Goal: Browse casually

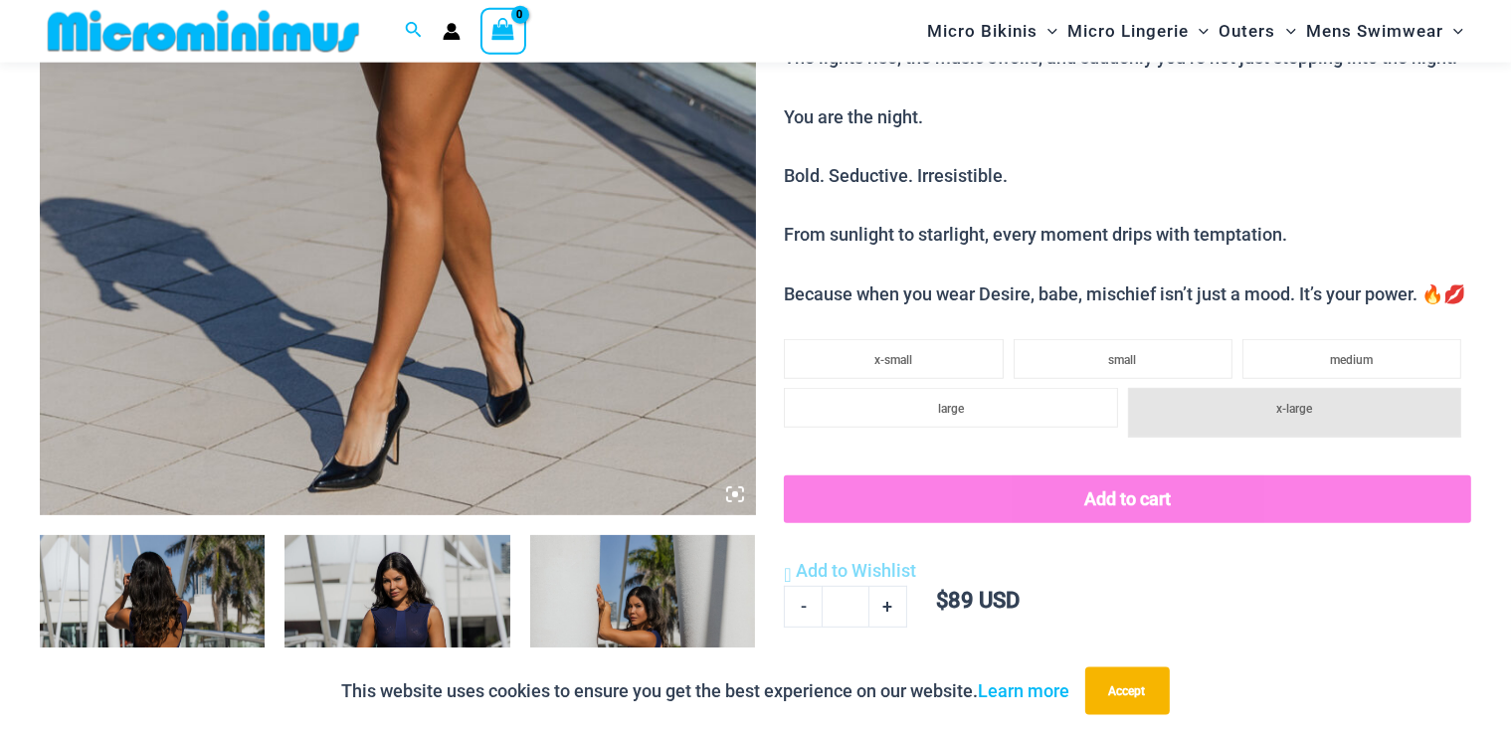
scroll to position [930, 0]
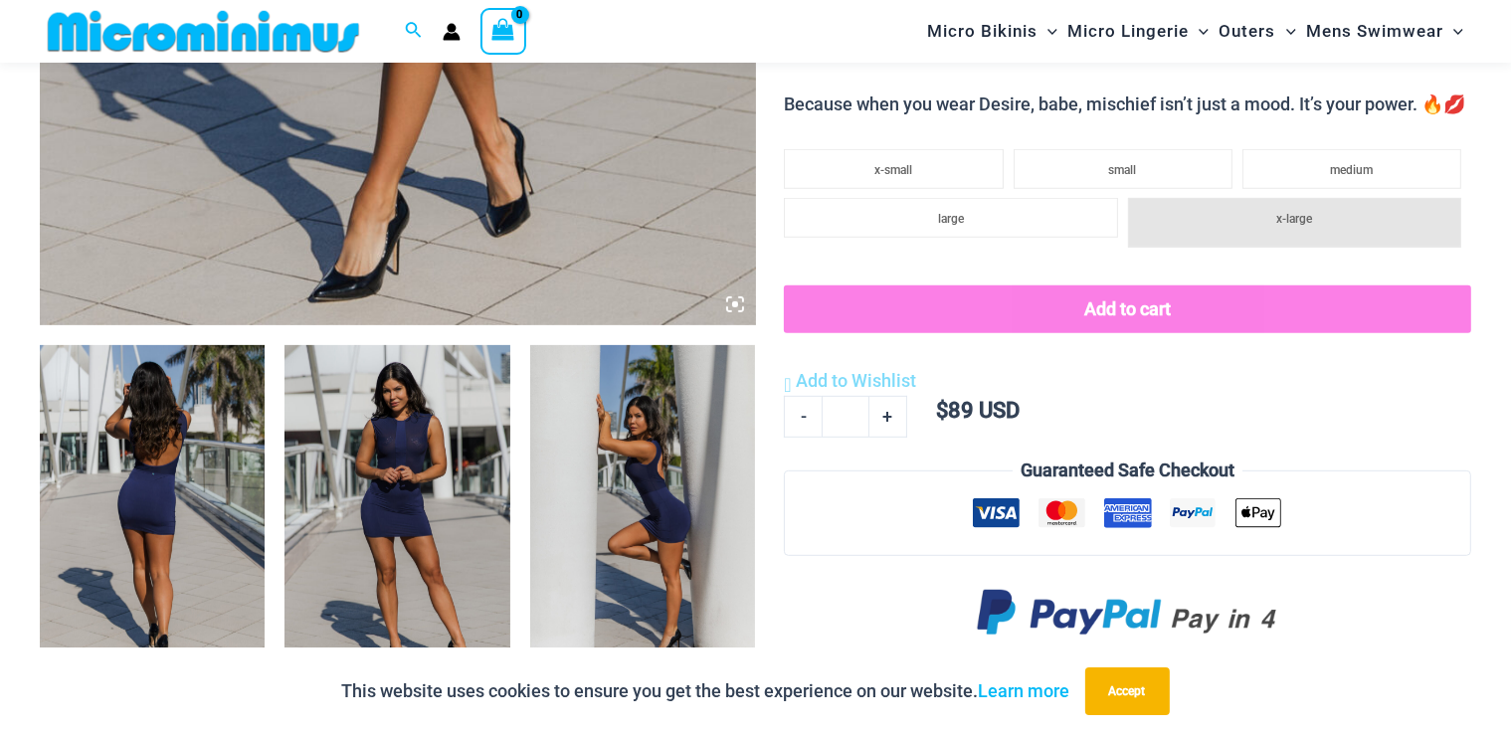
click at [733, 299] on icon at bounding box center [735, 304] width 18 height 18
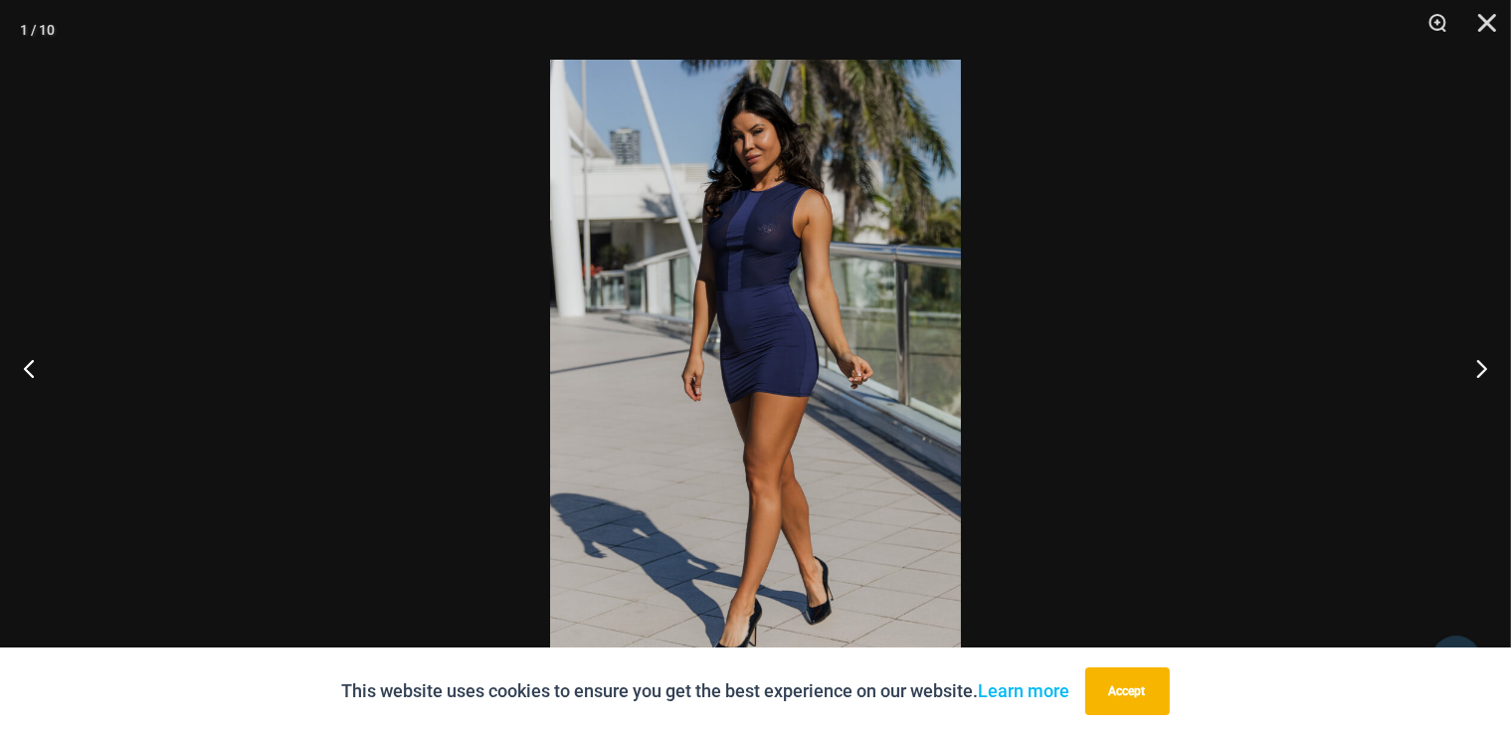
click at [791, 292] on img at bounding box center [755, 368] width 411 height 616
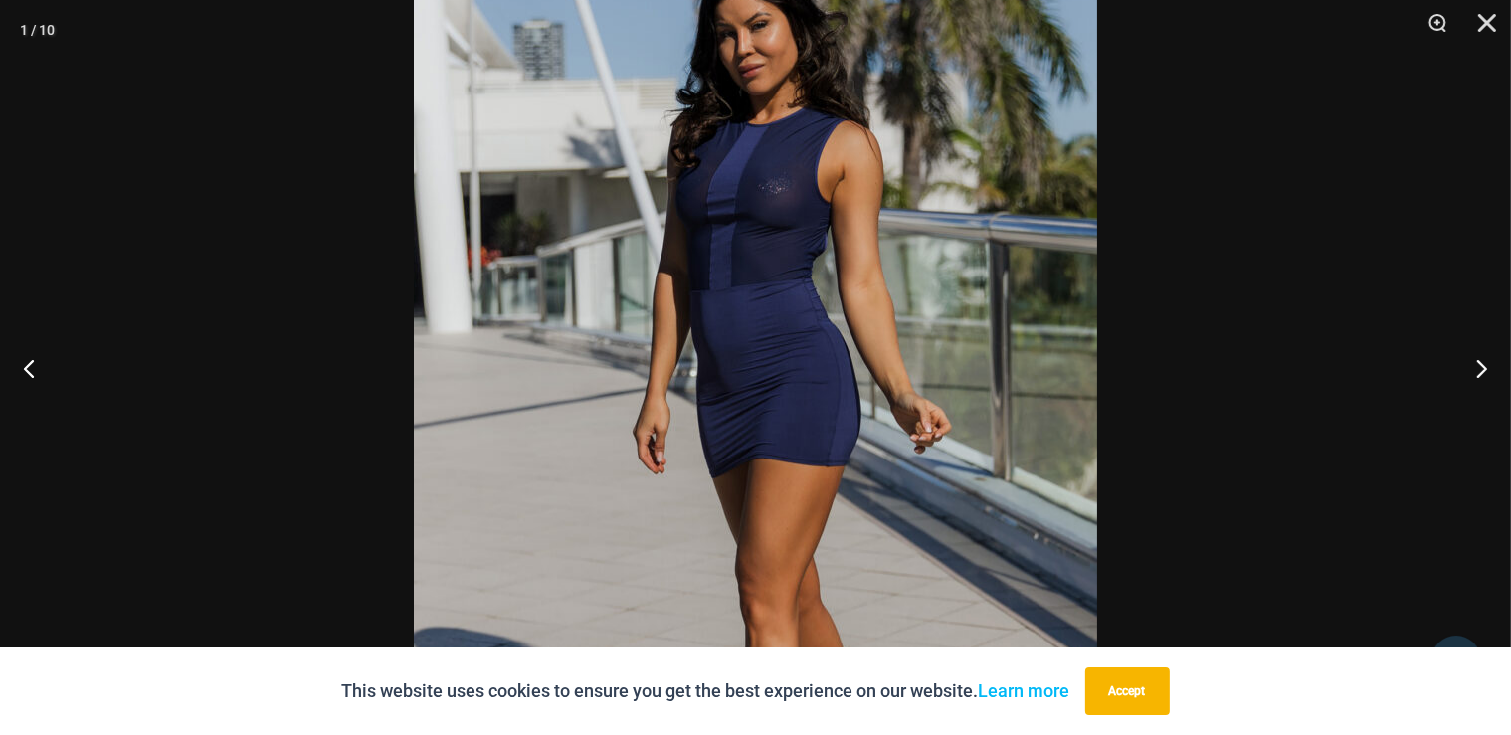
click at [791, 292] on img at bounding box center [755, 418] width 683 height 1024
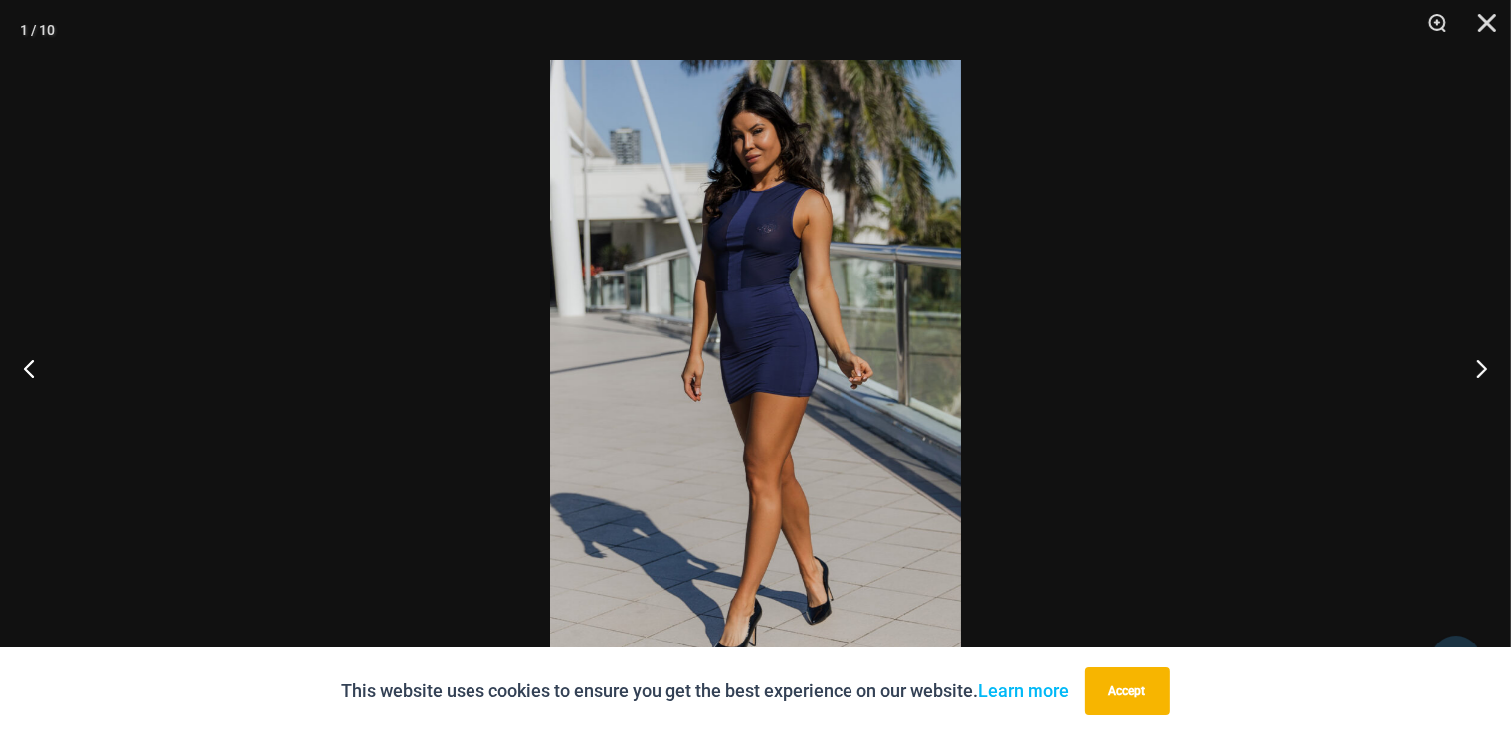
click at [795, 304] on img at bounding box center [755, 368] width 411 height 616
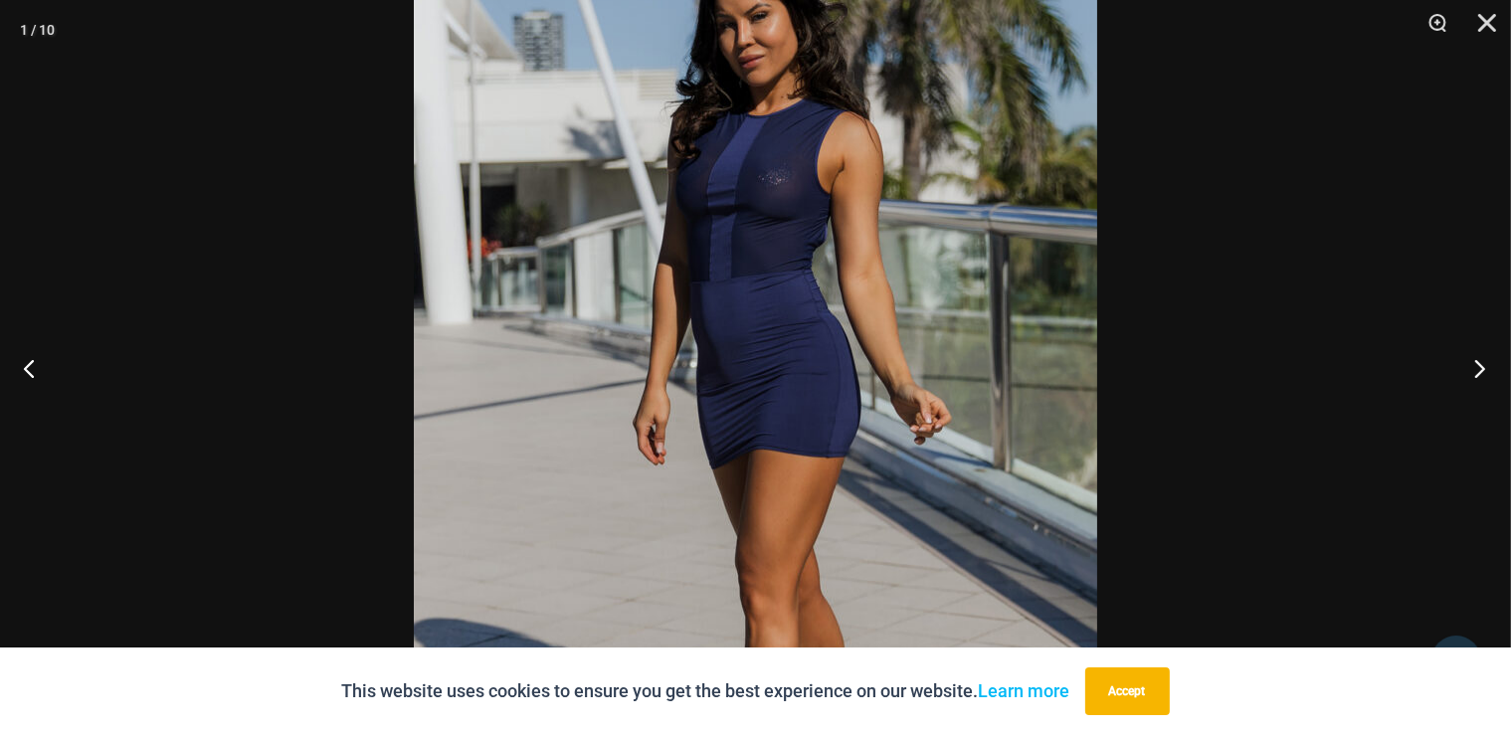
click at [1481, 363] on button "Next" at bounding box center [1473, 367] width 75 height 99
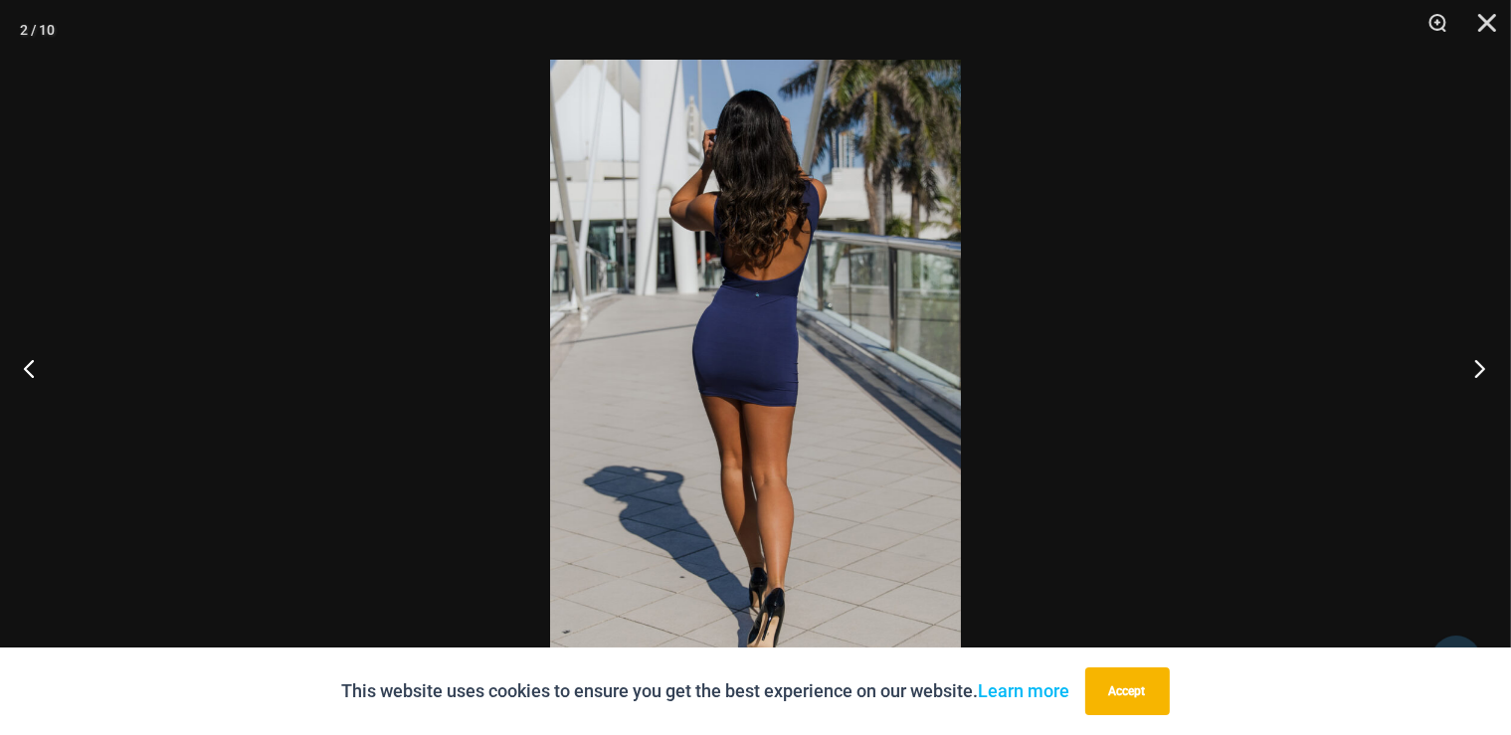
click at [1478, 363] on button "Next" at bounding box center [1473, 367] width 75 height 99
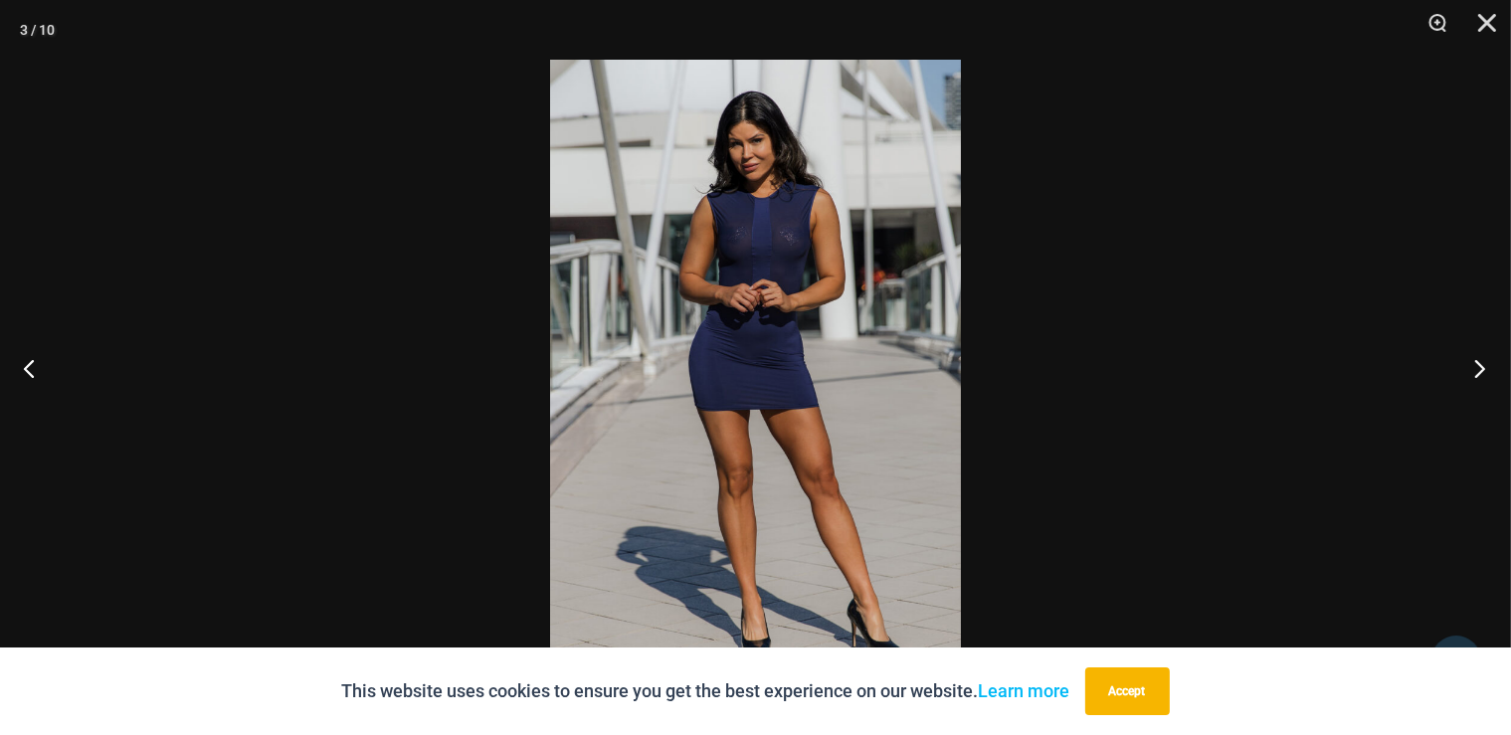
click at [1478, 363] on button "Next" at bounding box center [1473, 367] width 75 height 99
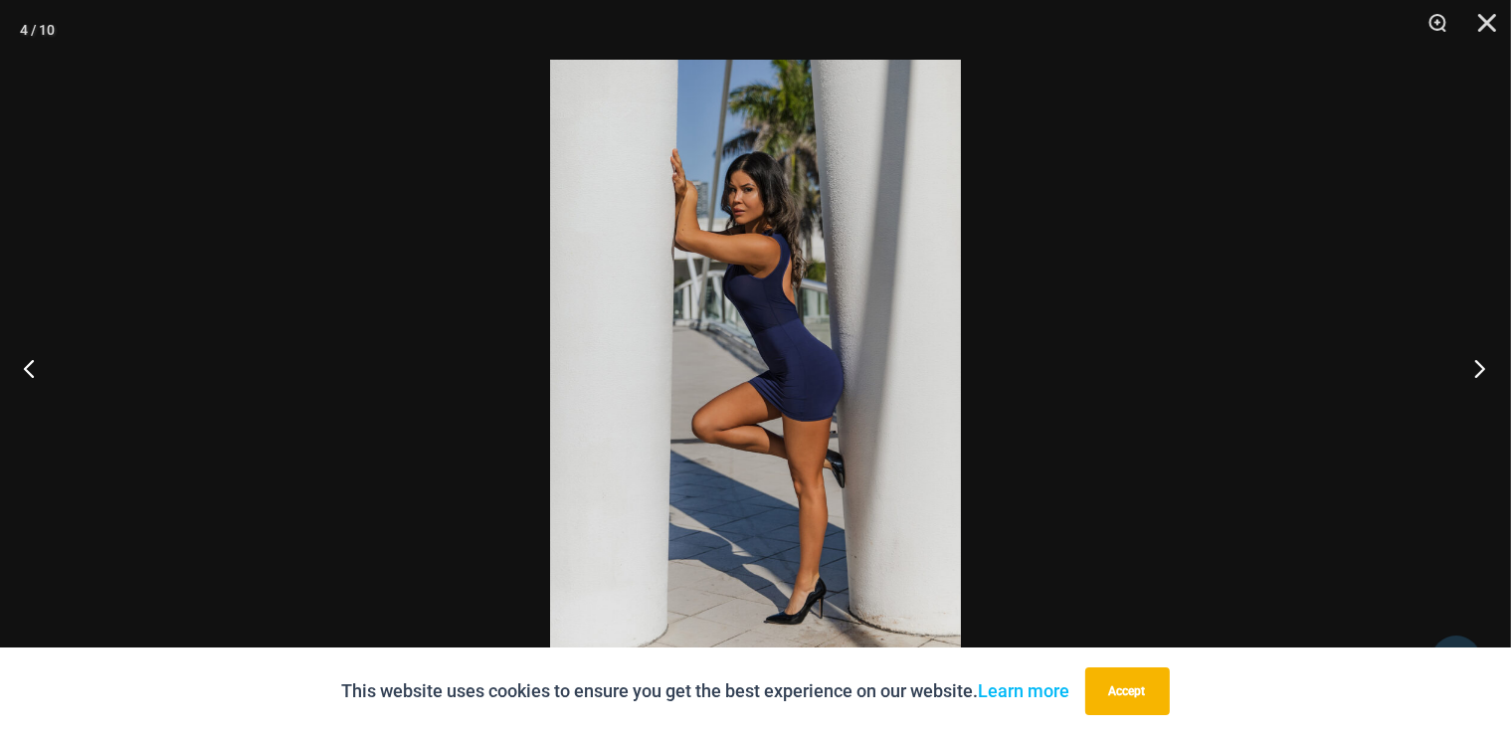
click at [1478, 363] on button "Next" at bounding box center [1473, 367] width 75 height 99
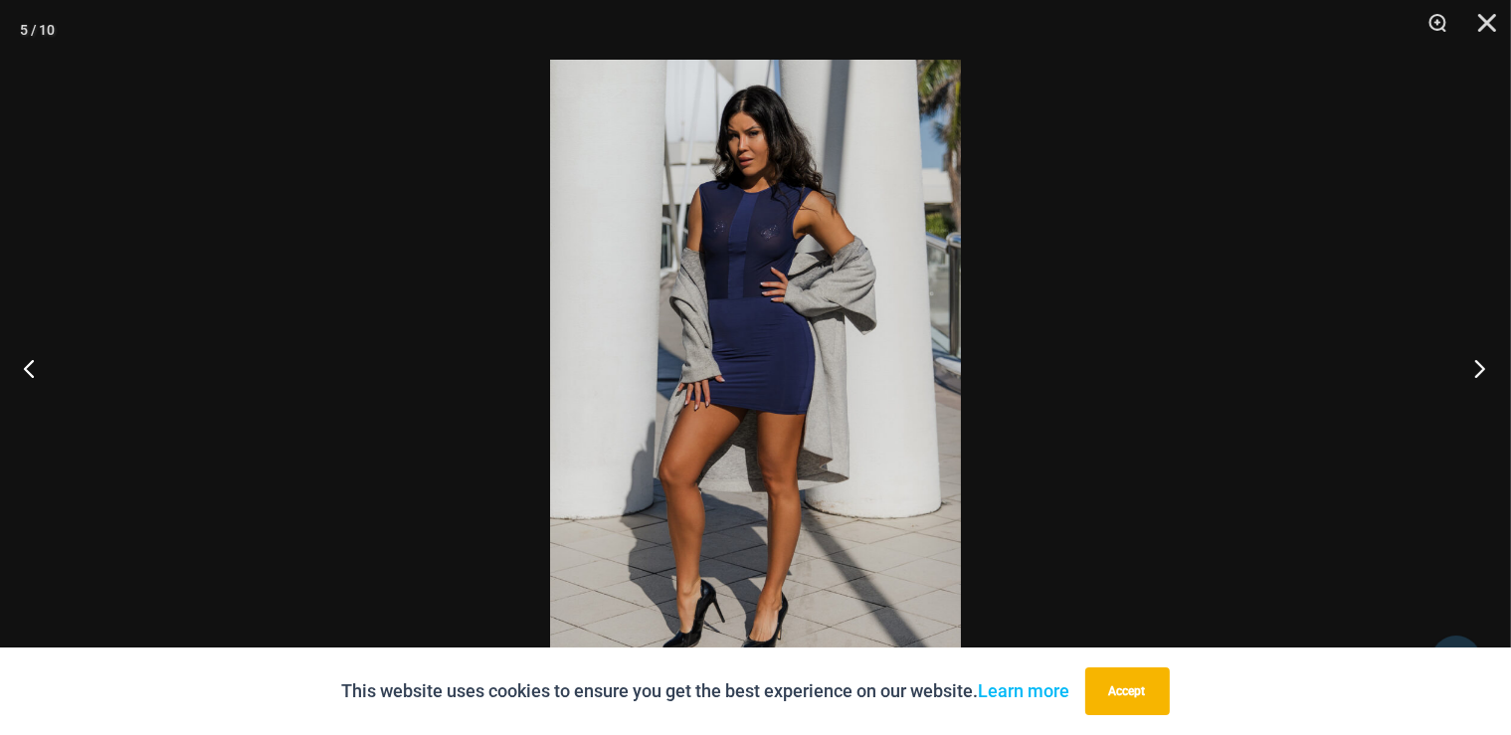
click at [1478, 363] on button "Next" at bounding box center [1473, 367] width 75 height 99
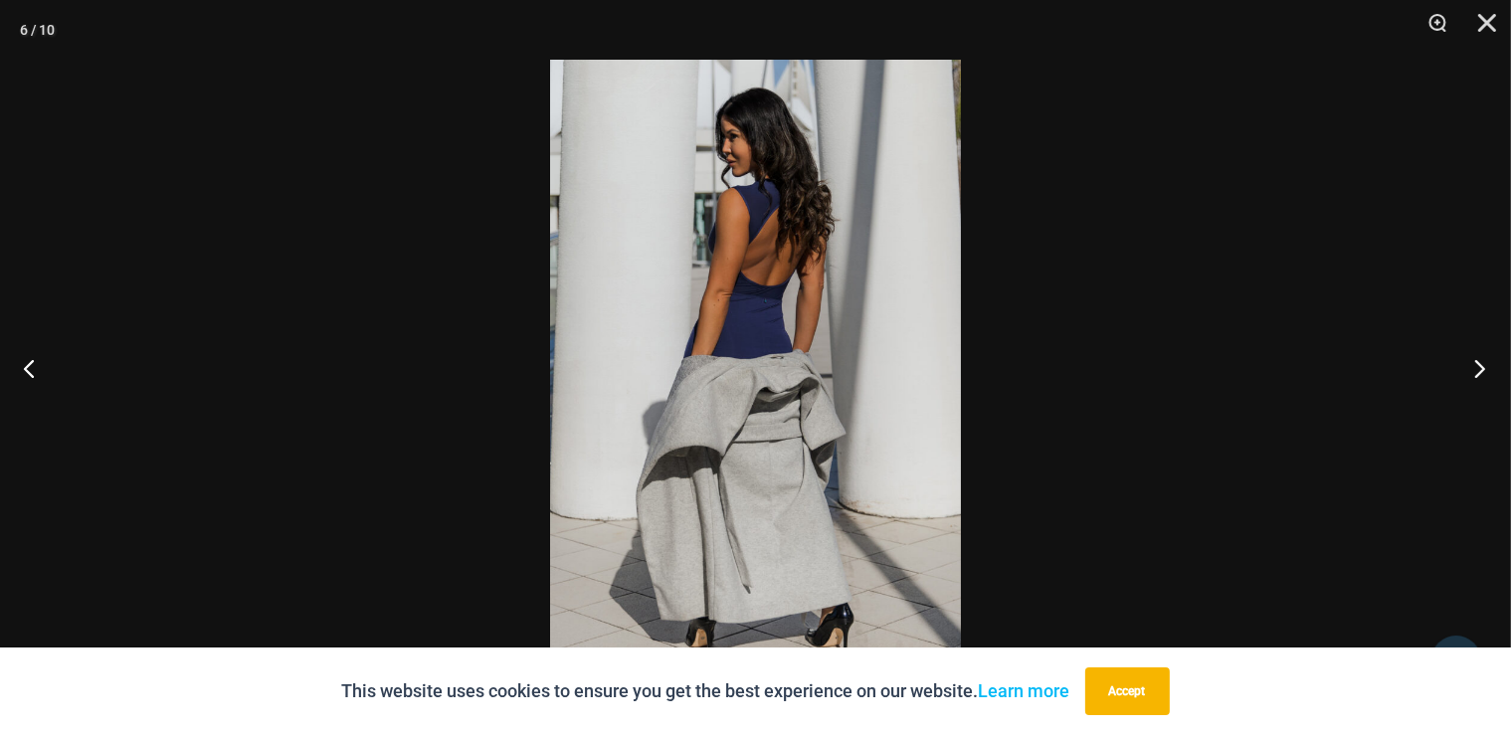
click at [1478, 363] on button "Next" at bounding box center [1473, 367] width 75 height 99
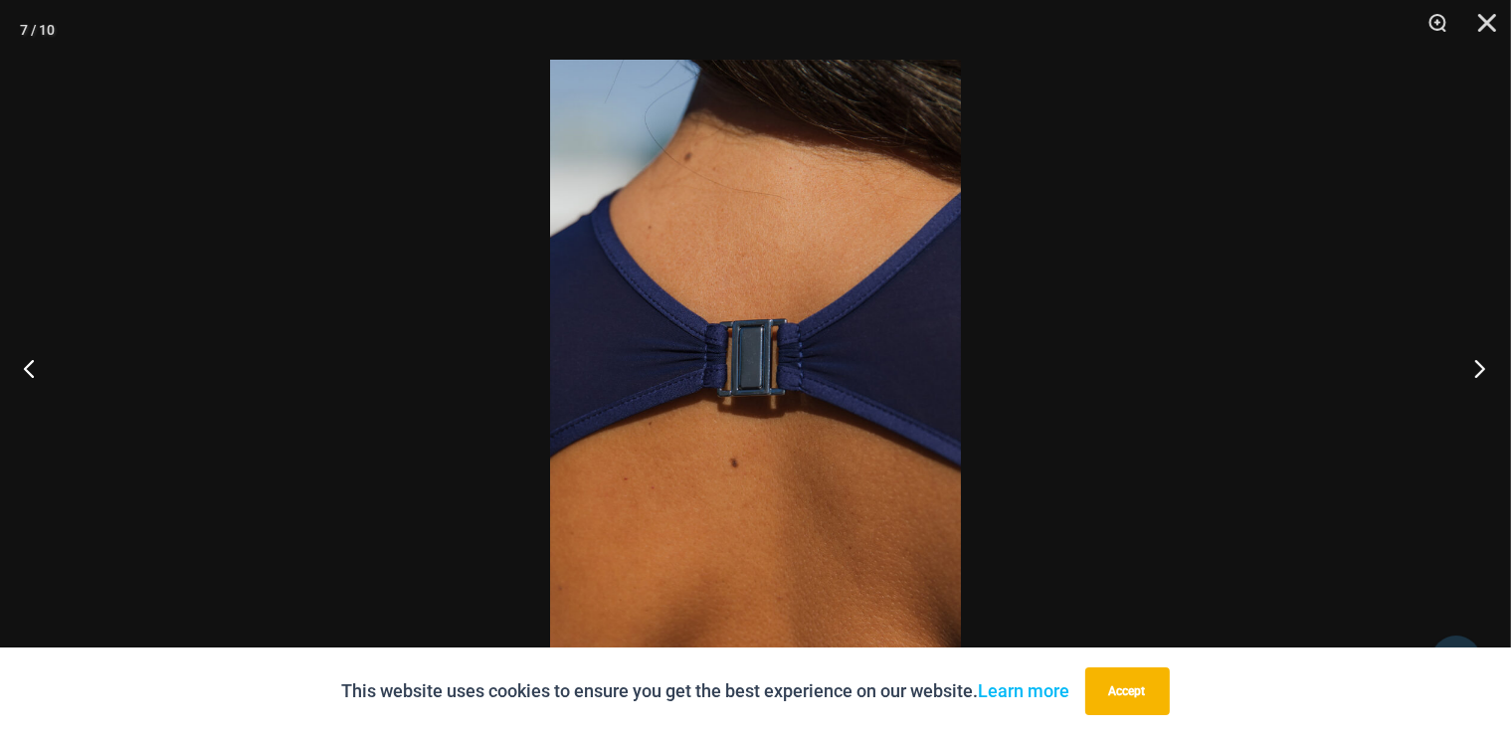
click at [1478, 363] on button "Next" at bounding box center [1473, 367] width 75 height 99
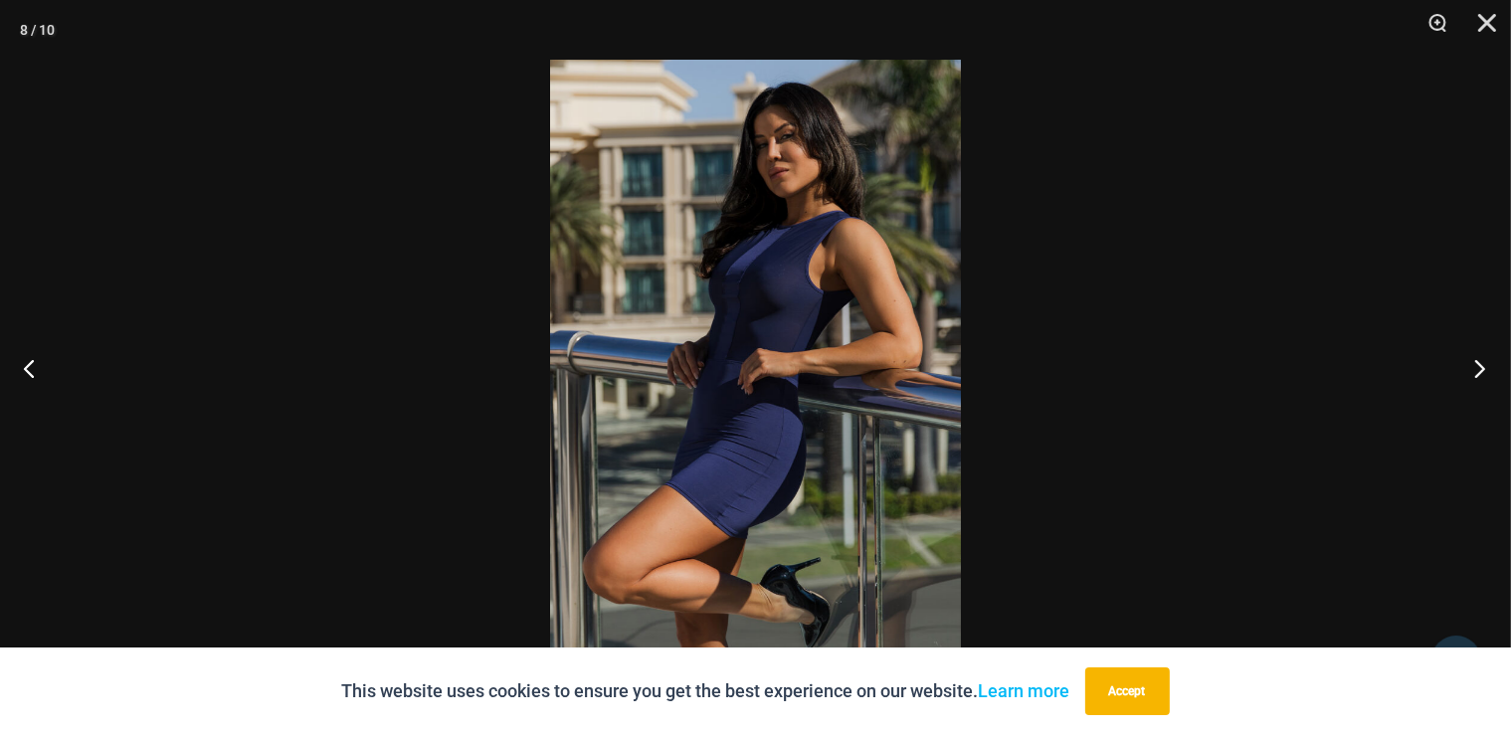
click at [1478, 363] on button "Next" at bounding box center [1473, 367] width 75 height 99
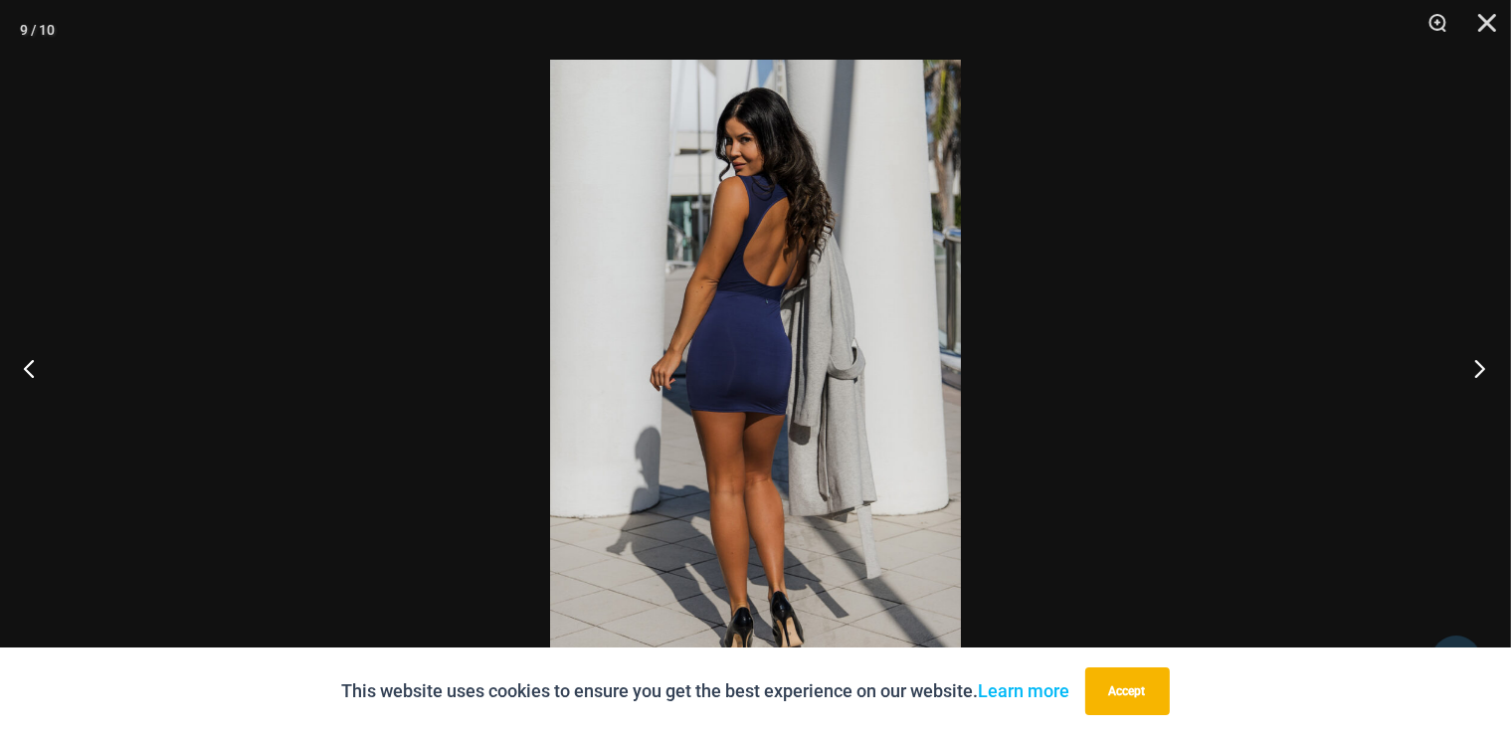
click at [1478, 363] on button "Next" at bounding box center [1473, 367] width 75 height 99
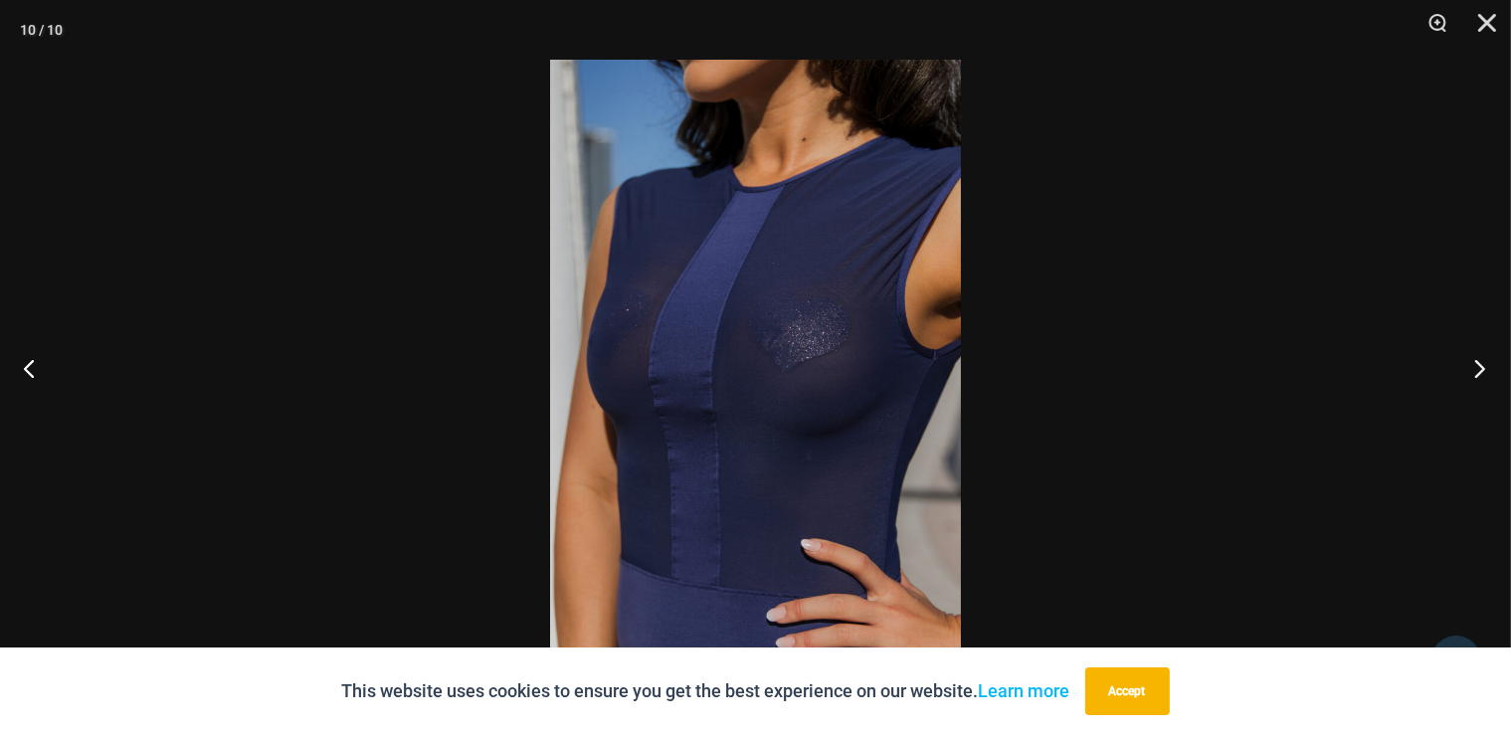
click at [1478, 363] on button "Next" at bounding box center [1473, 367] width 75 height 99
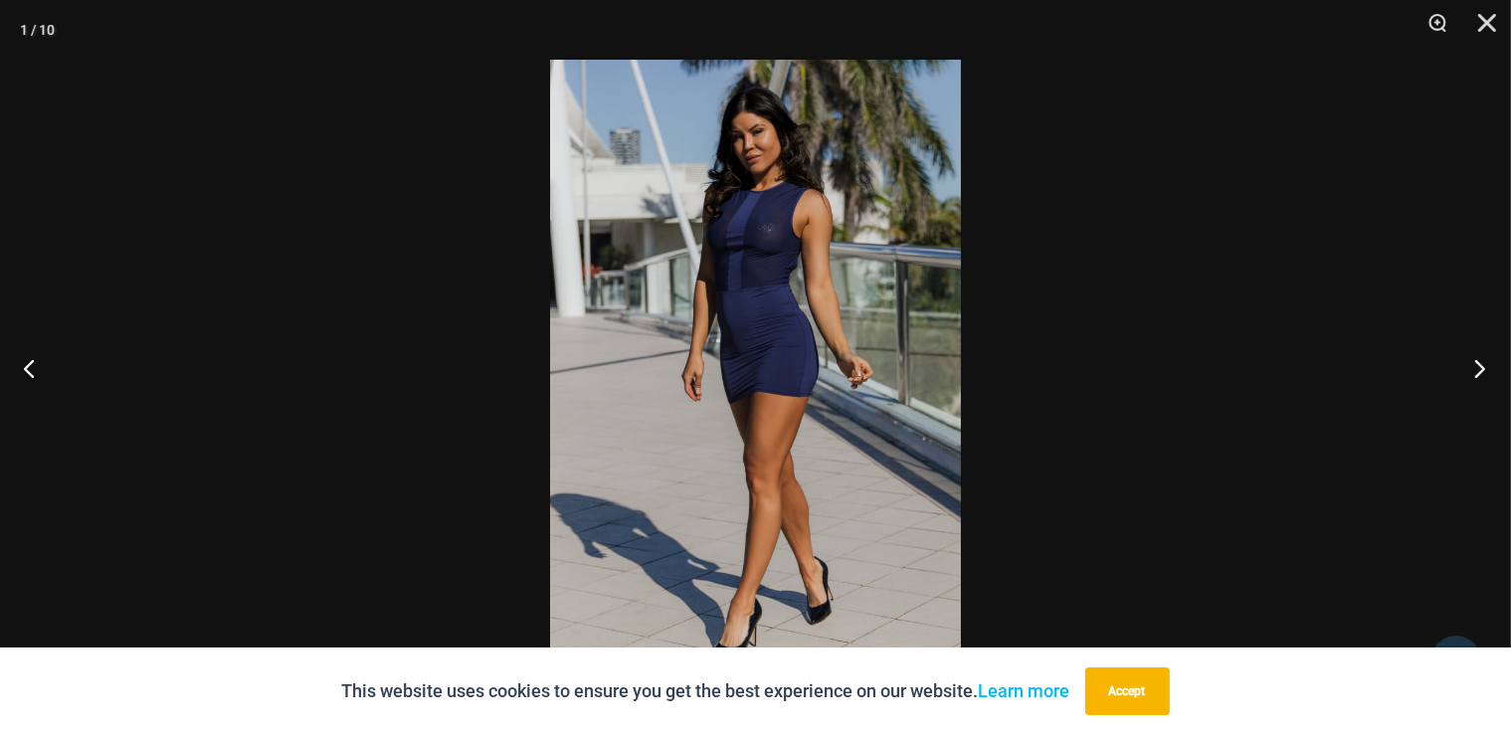
click at [1478, 363] on button "Next" at bounding box center [1473, 367] width 75 height 99
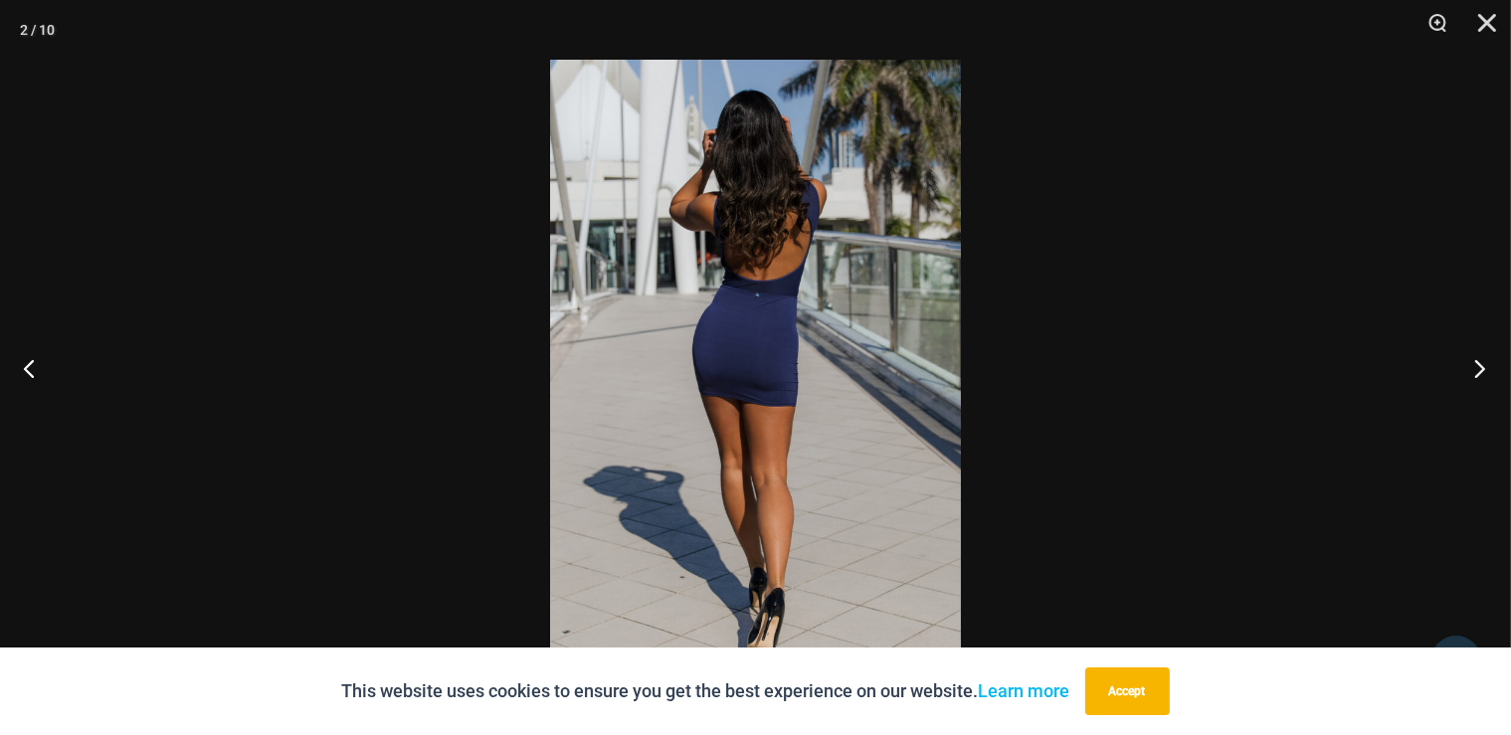
click at [1480, 364] on button "Next" at bounding box center [1473, 367] width 75 height 99
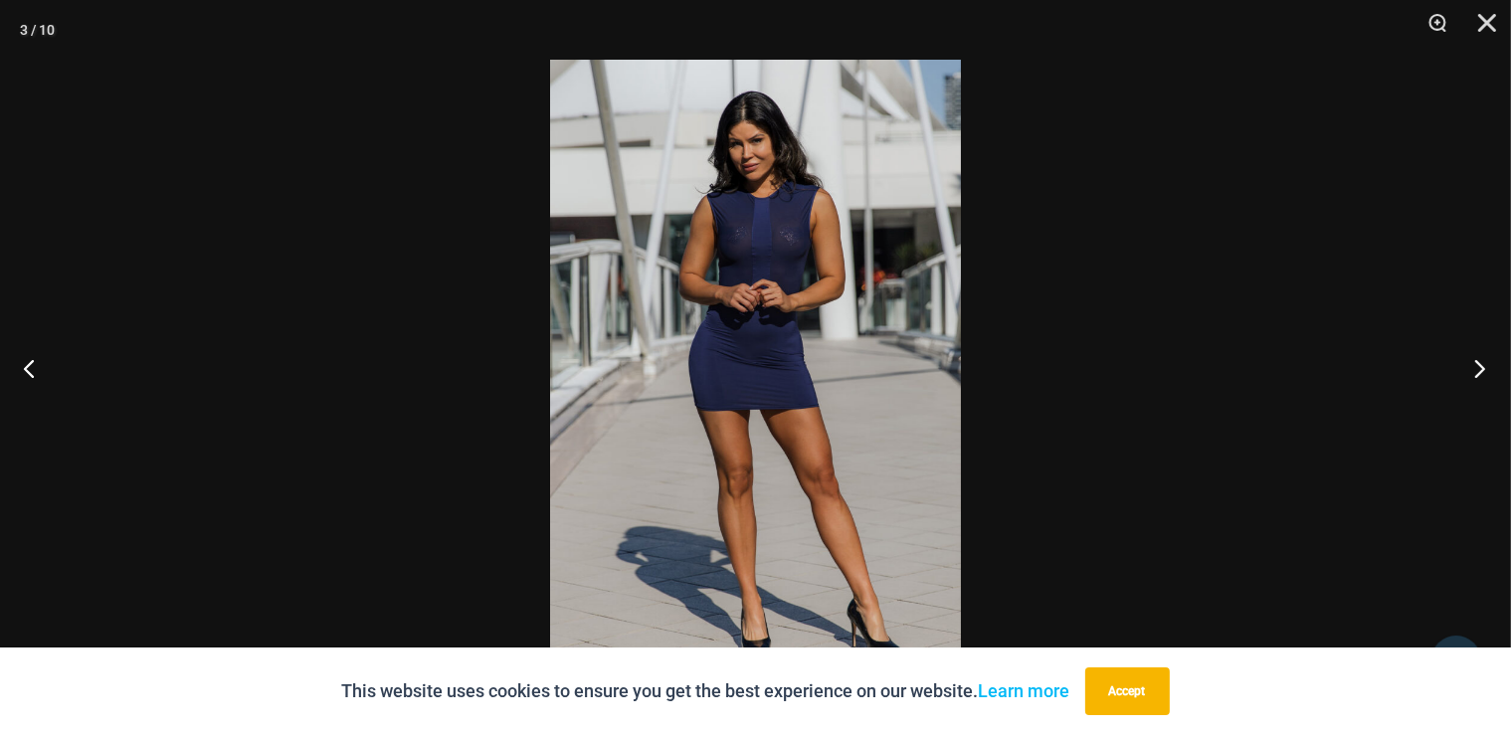
click at [1480, 364] on button "Next" at bounding box center [1473, 367] width 75 height 99
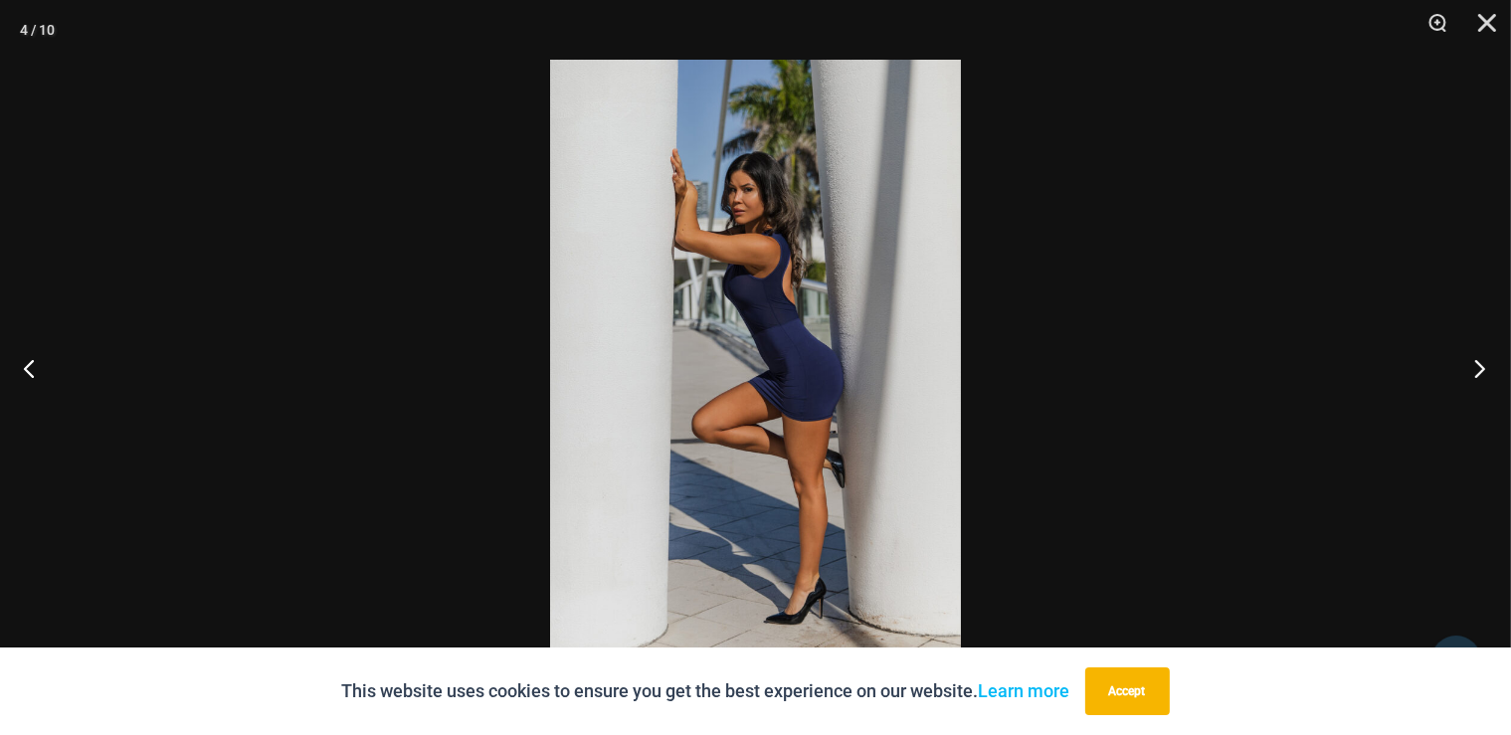
click at [1480, 364] on button "Next" at bounding box center [1473, 367] width 75 height 99
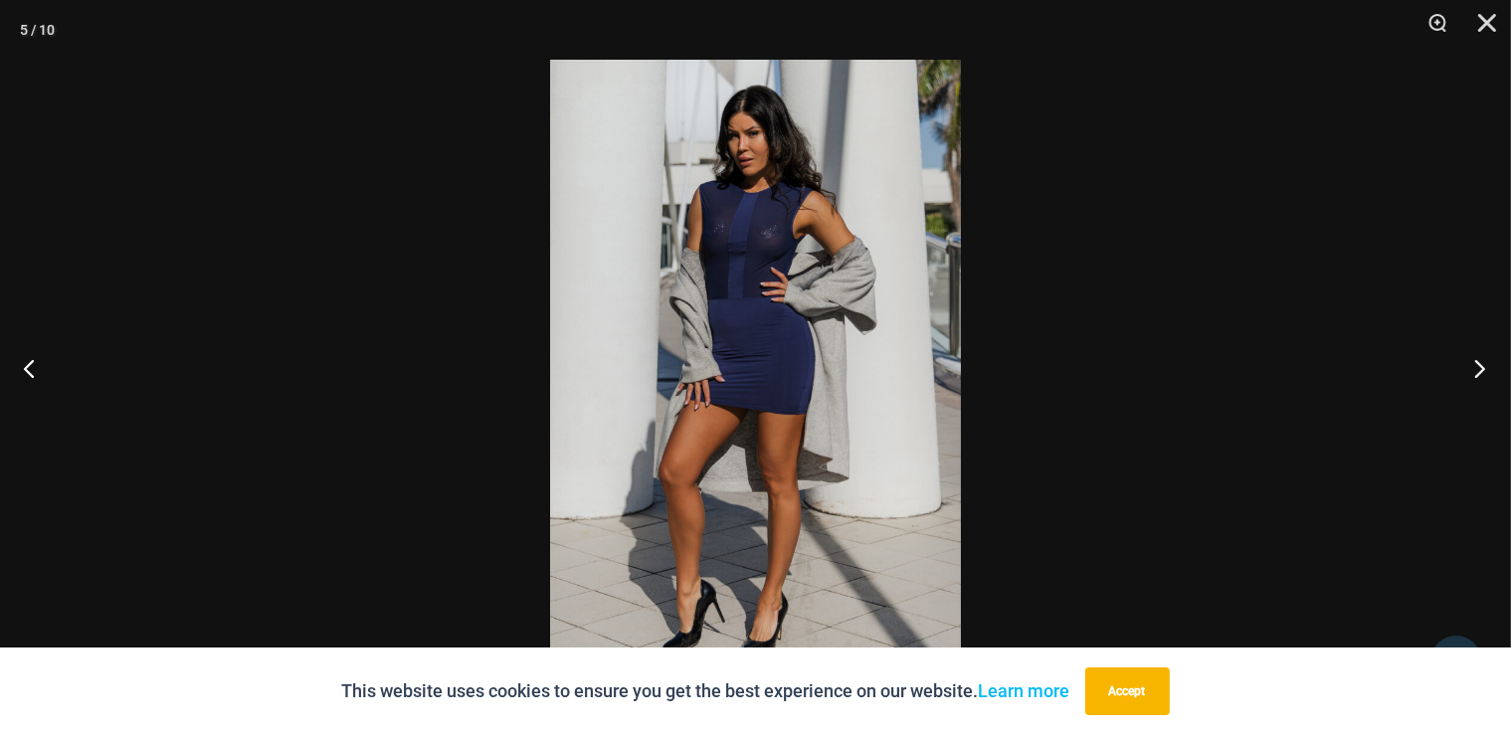
click at [1482, 364] on button "Next" at bounding box center [1473, 367] width 75 height 99
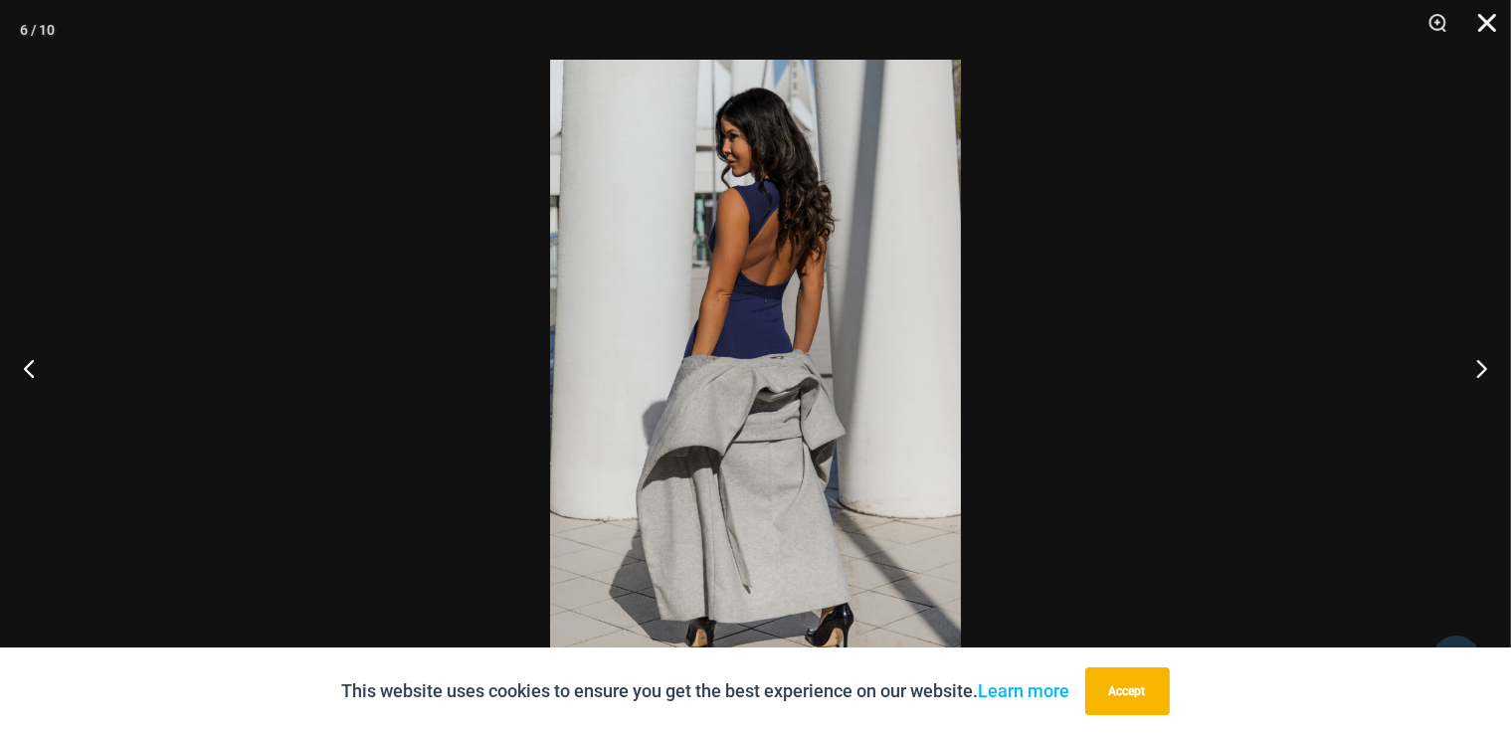
click at [1485, 20] on button "Close" at bounding box center [1480, 30] width 50 height 60
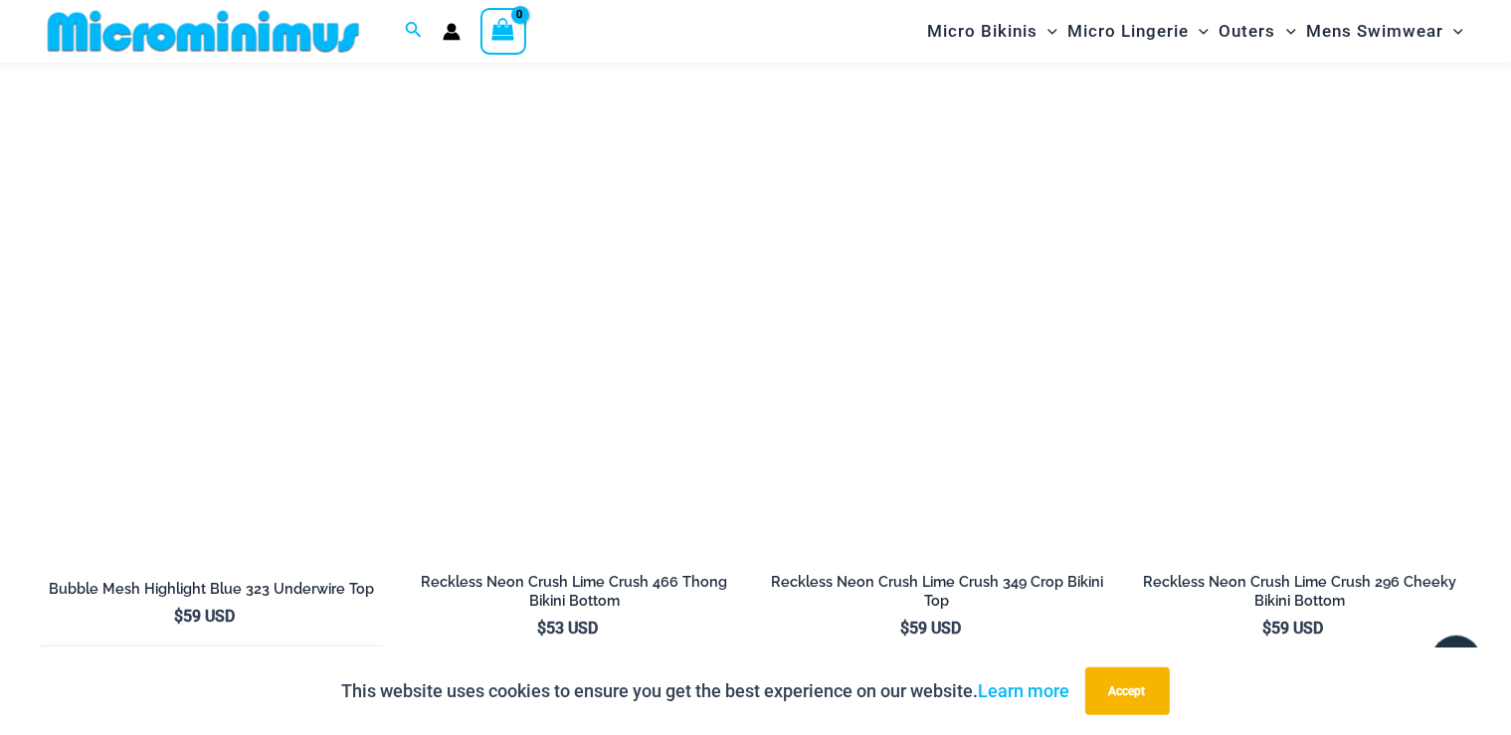
scroll to position [2400, 0]
